Goal: Transaction & Acquisition: Purchase product/service

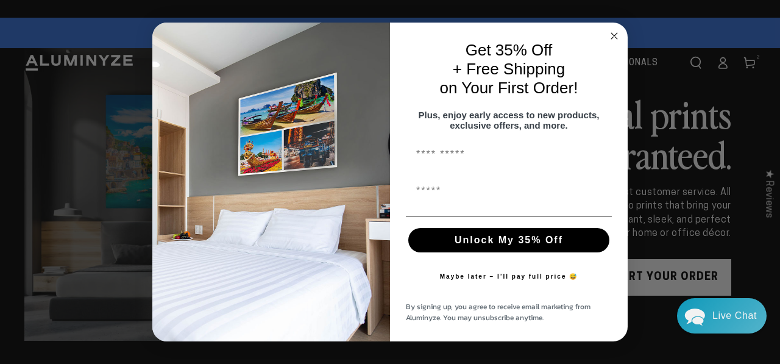
click at [614, 33] on icon "Close dialog" at bounding box center [614, 36] width 6 height 6
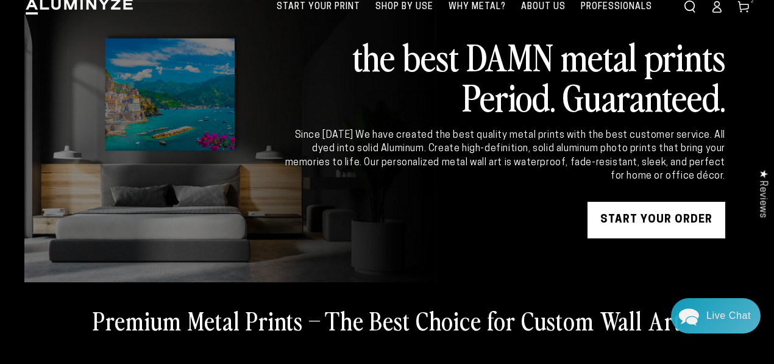
scroll to position [60, 0]
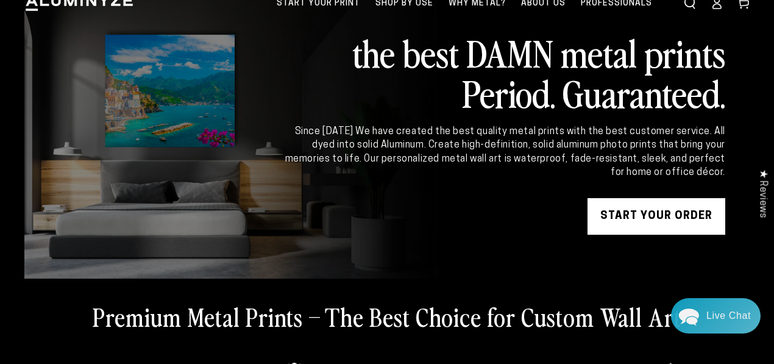
click at [659, 214] on link "START YOUR Order" at bounding box center [656, 216] width 138 height 37
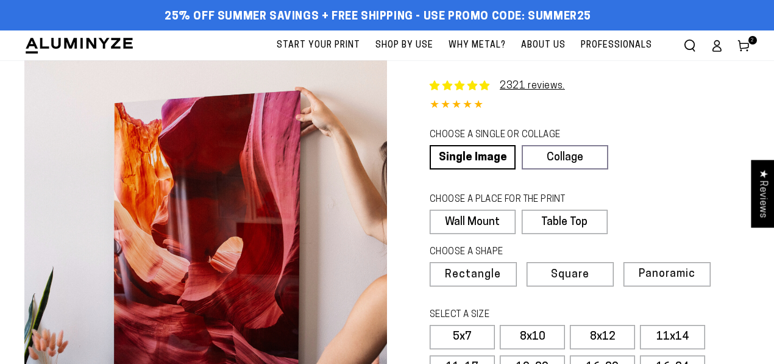
select select "**********"
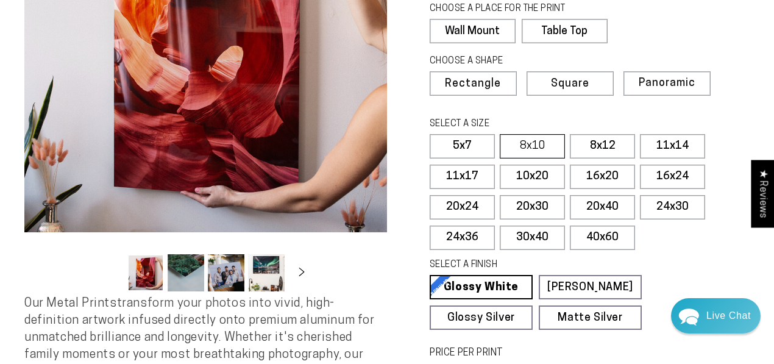
scroll to position [194, 0]
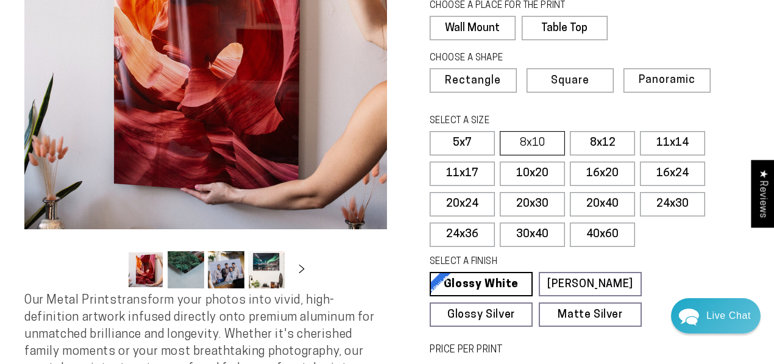
click at [534, 145] on label "8x10" at bounding box center [532, 143] width 65 height 24
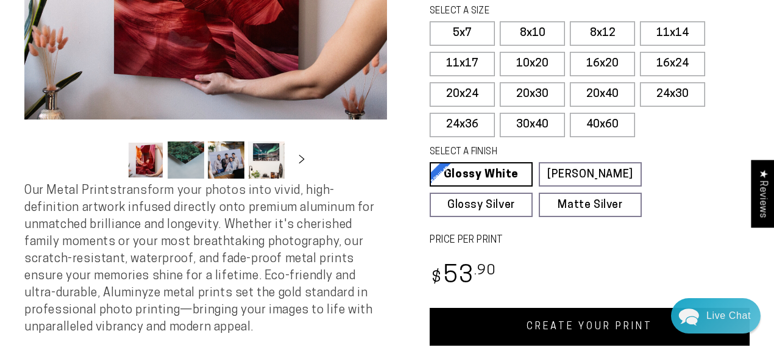
scroll to position [312, 0]
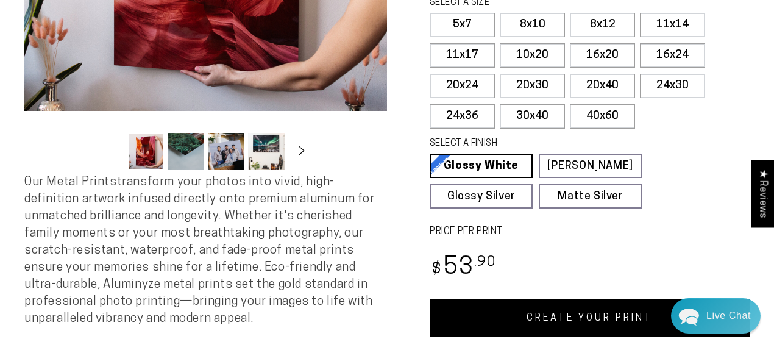
click at [605, 306] on link "CREATE YOUR PRINT" at bounding box center [590, 318] width 320 height 38
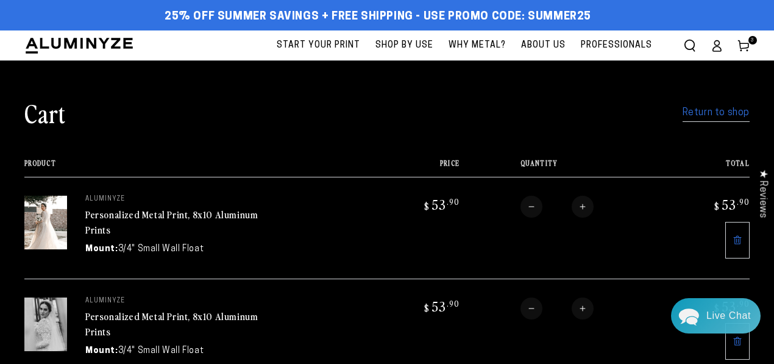
drag, startPoint x: 696, startPoint y: 115, endPoint x: 553, endPoint y: 87, distance: 146.5
click at [696, 115] on link "Return to shop" at bounding box center [715, 113] width 67 height 18
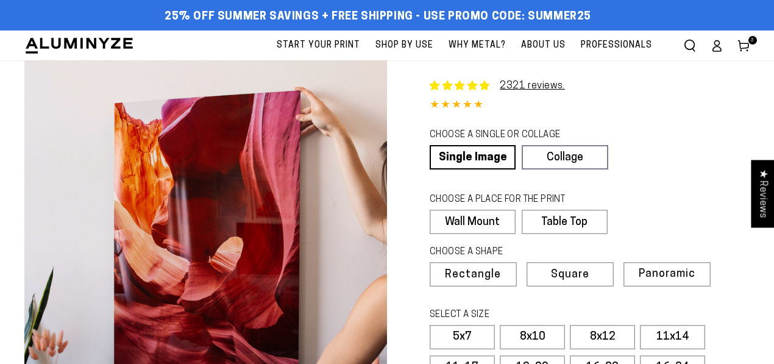
select select "**********"
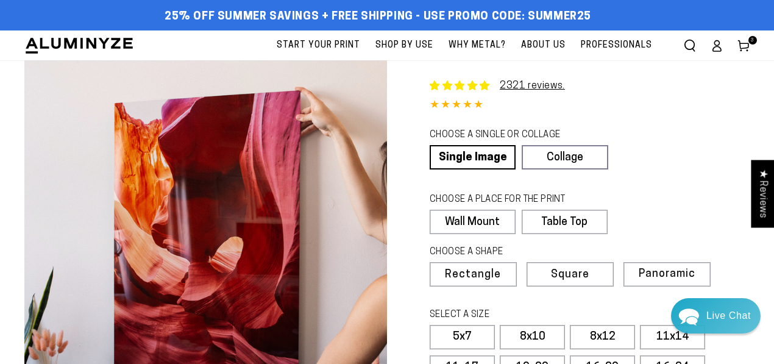
scroll to position [96, 0]
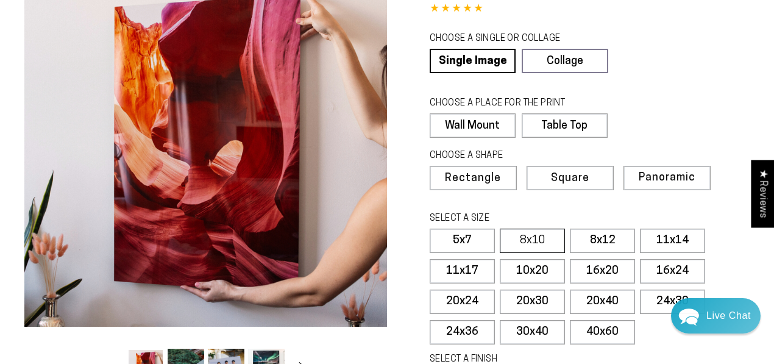
click at [520, 239] on label "8x10" at bounding box center [532, 241] width 65 height 24
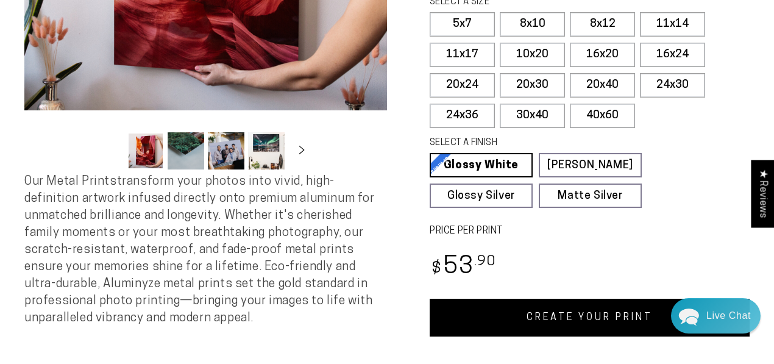
scroll to position [314, 0]
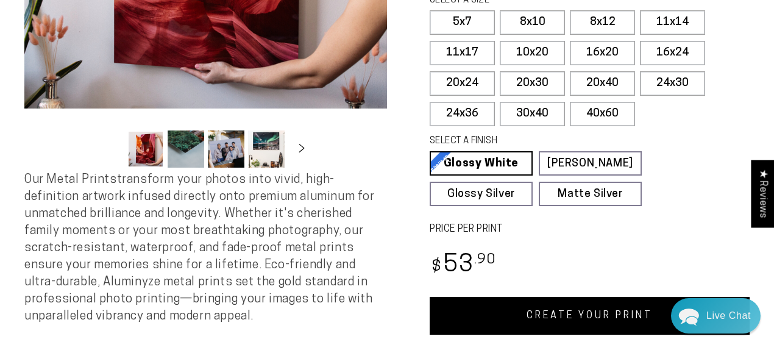
click at [530, 307] on link "CREATE YOUR PRINT" at bounding box center [590, 316] width 320 height 38
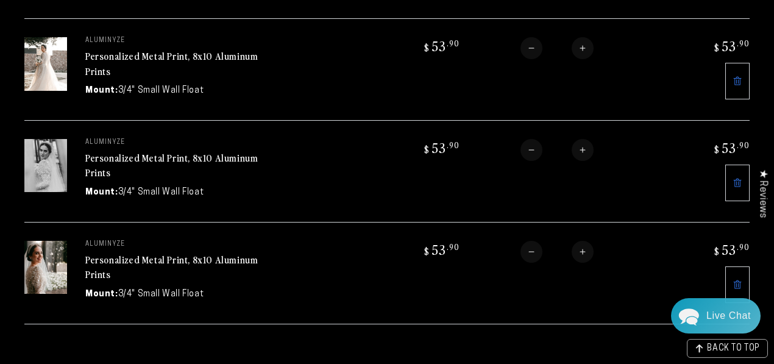
scroll to position [257, 0]
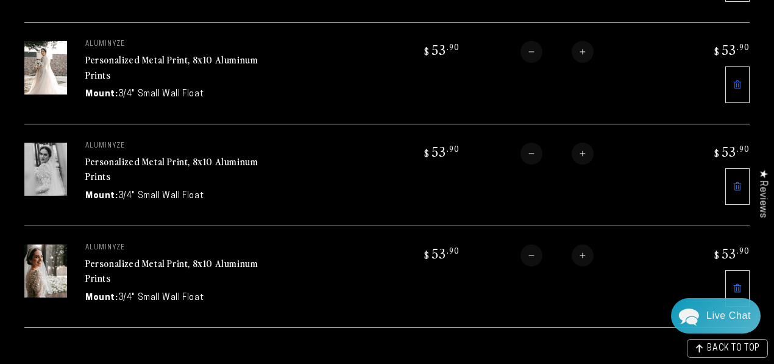
click at [736, 185] on icon at bounding box center [737, 187] width 2 height 4
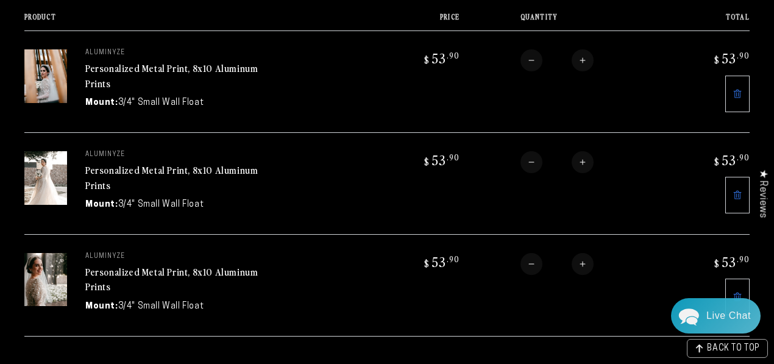
scroll to position [129, 0]
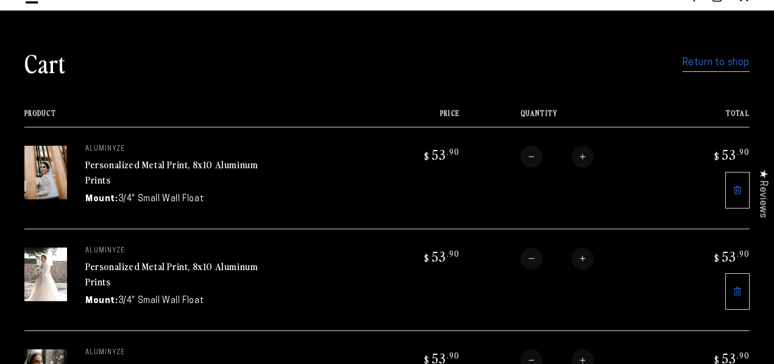
click at [715, 63] on link "Return to shop" at bounding box center [715, 63] width 67 height 18
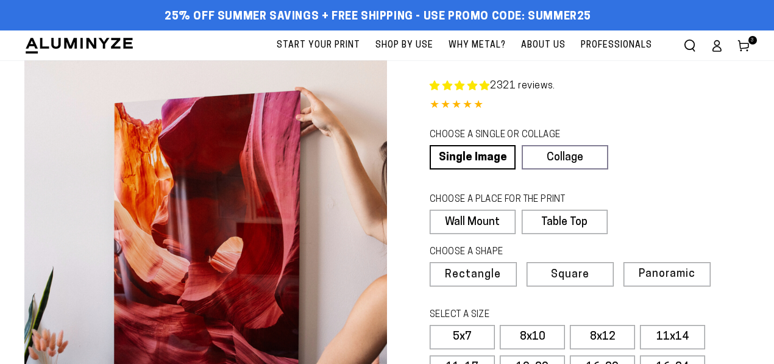
select select "**********"
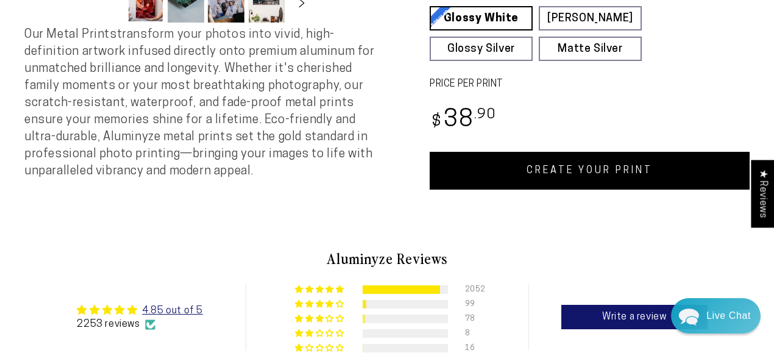
scroll to position [461, 0]
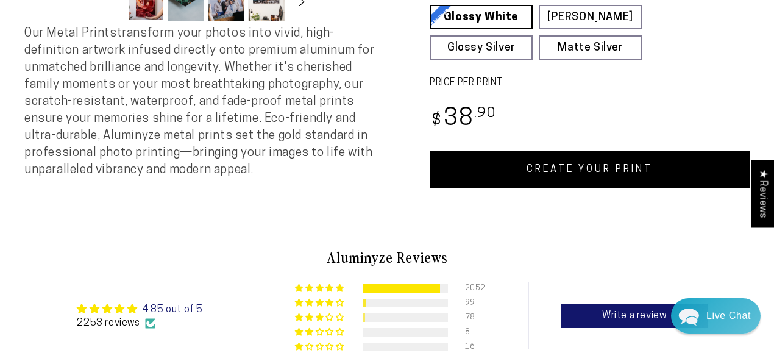
click at [587, 170] on link "CREATE YOUR PRINT" at bounding box center [590, 170] width 320 height 38
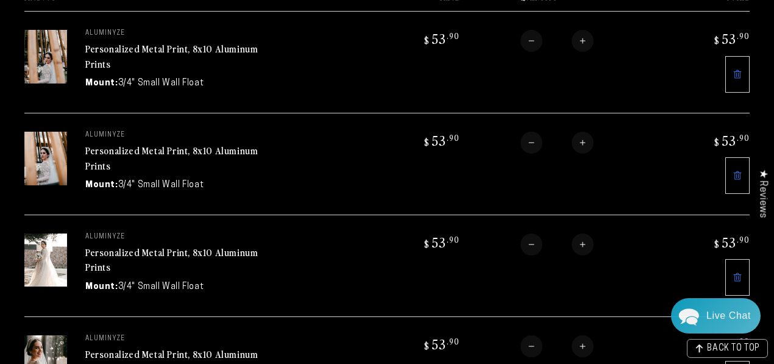
scroll to position [166, 0]
